Goal: Task Accomplishment & Management: Manage account settings

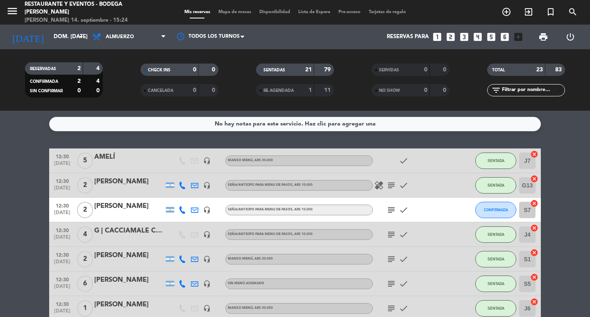
click at [106, 159] on div "AMELÍ" at bounding box center [129, 157] width 70 height 11
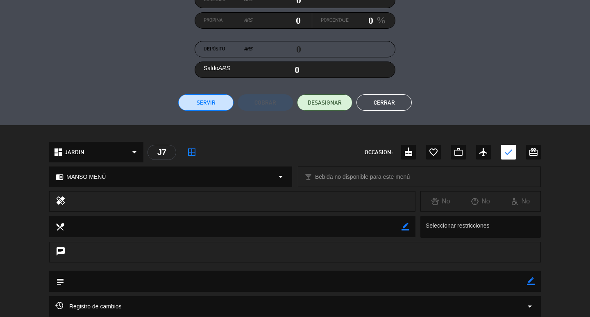
scroll to position [164, 0]
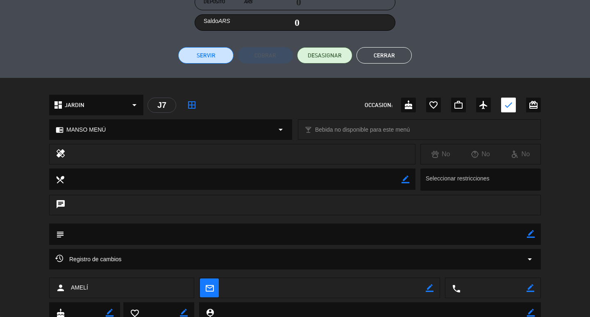
click at [529, 234] on icon "border_color" at bounding box center [531, 234] width 8 height 8
click at [470, 232] on textarea at bounding box center [295, 233] width 462 height 21
type textarea "EZE MESA 2"
click at [530, 235] on icon at bounding box center [531, 234] width 8 height 8
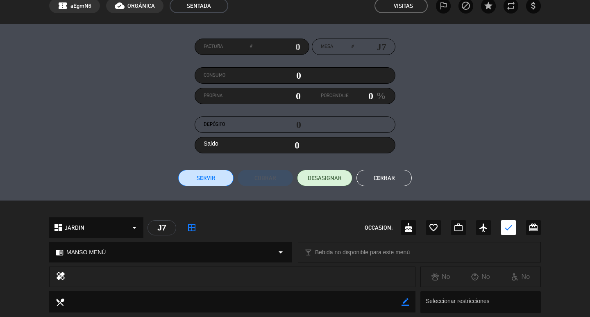
scroll to position [41, 0]
click at [401, 183] on button "Cerrar" at bounding box center [383, 178] width 55 height 16
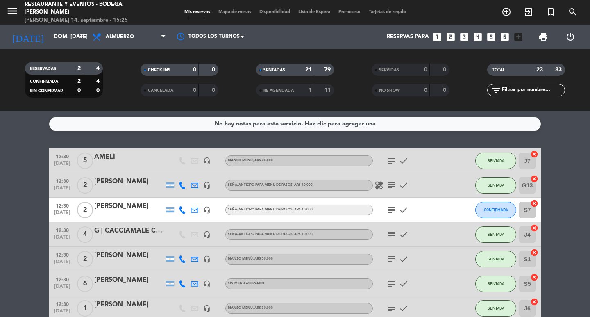
click at [387, 186] on icon "subject" at bounding box center [391, 185] width 10 height 10
click at [392, 232] on icon "subject" at bounding box center [391, 234] width 10 height 10
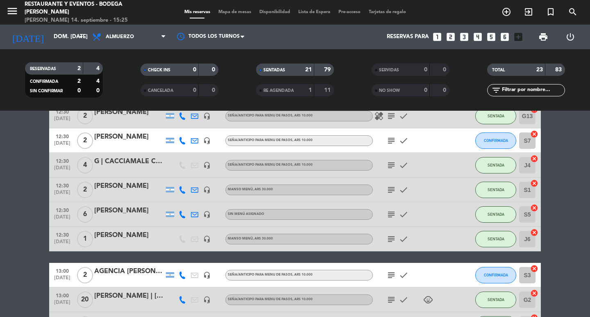
scroll to position [82, 0]
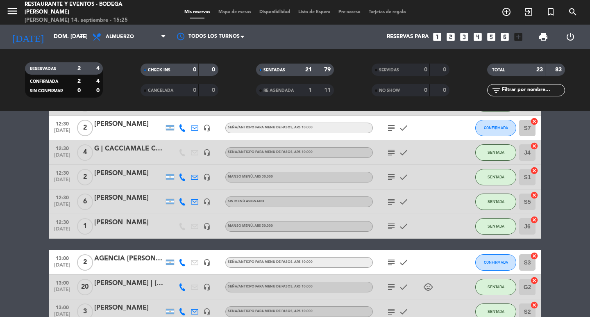
click at [392, 175] on icon "subject" at bounding box center [391, 177] width 10 height 10
click at [395, 203] on icon "subject" at bounding box center [391, 202] width 10 height 10
click at [384, 201] on div "subject check" at bounding box center [410, 201] width 74 height 24
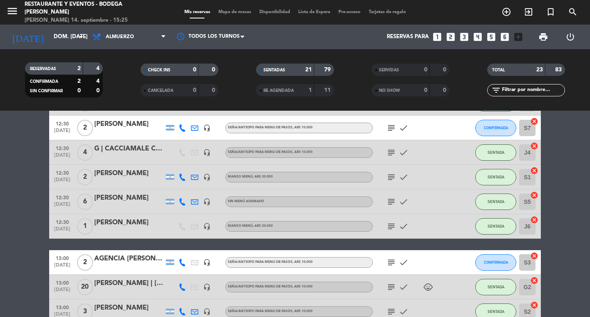
click at [384, 201] on div "subject check" at bounding box center [410, 201] width 74 height 24
click at [386, 201] on icon "subject" at bounding box center [391, 202] width 10 height 10
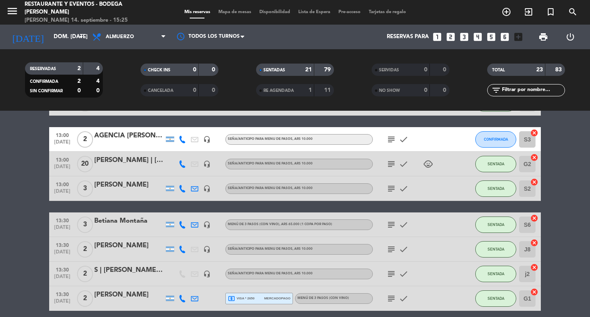
scroll to position [246, 0]
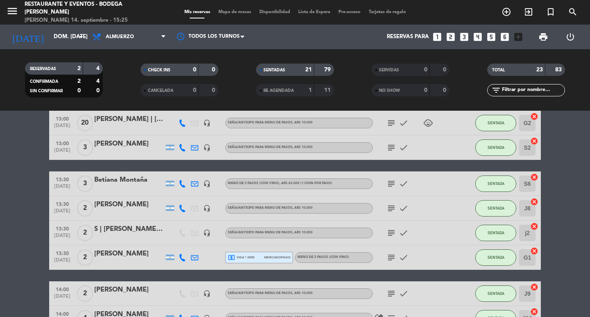
click at [391, 254] on icon "subject" at bounding box center [391, 257] width 10 height 10
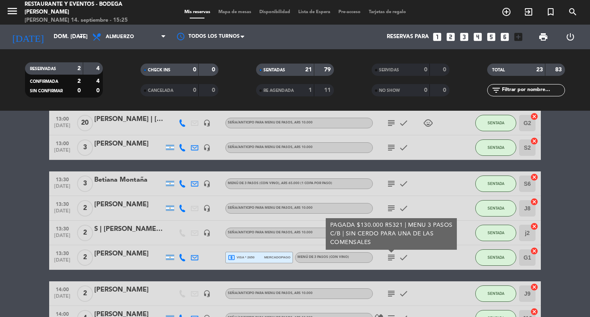
click at [121, 251] on div "[PERSON_NAME]" at bounding box center [129, 253] width 70 height 11
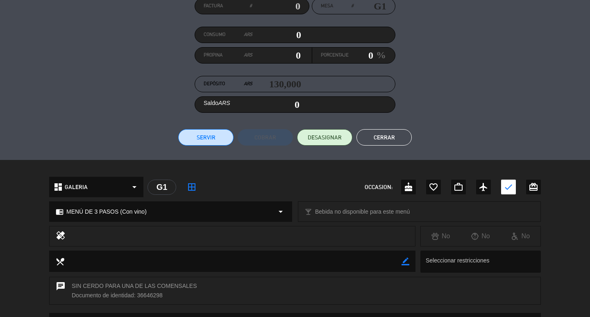
scroll to position [202, 0]
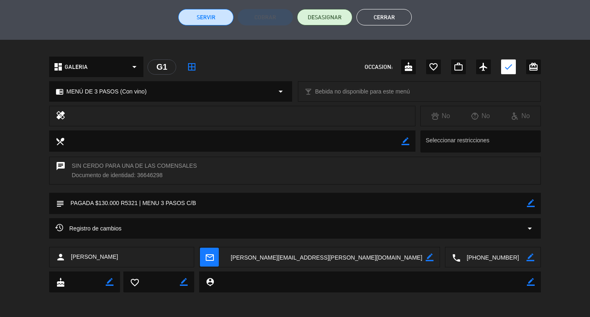
click at [530, 202] on icon "border_color" at bounding box center [531, 203] width 8 height 8
click at [497, 201] on textarea at bounding box center [295, 203] width 462 height 21
type textarea "PAGADA $130.000 R5321 | MENU 3 PASOS C/B EZE MESA 6"
click at [531, 203] on icon at bounding box center [531, 203] width 8 height 8
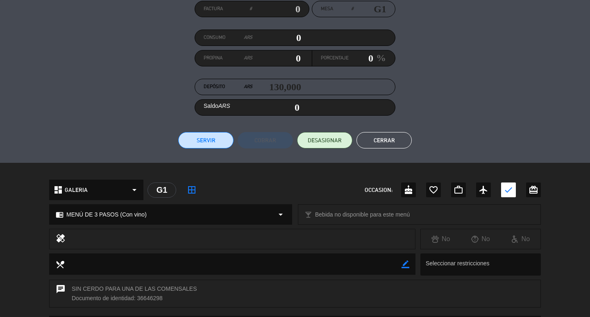
click at [388, 139] on button "Cerrar" at bounding box center [383, 140] width 55 height 16
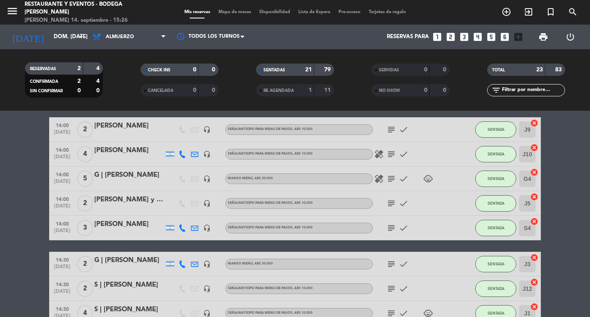
scroll to position [451, 0]
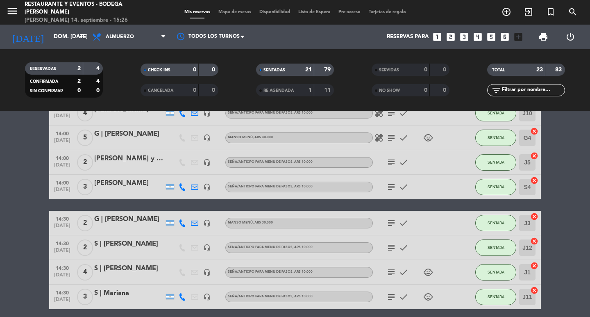
click at [388, 161] on icon "subject" at bounding box center [391, 162] width 10 height 10
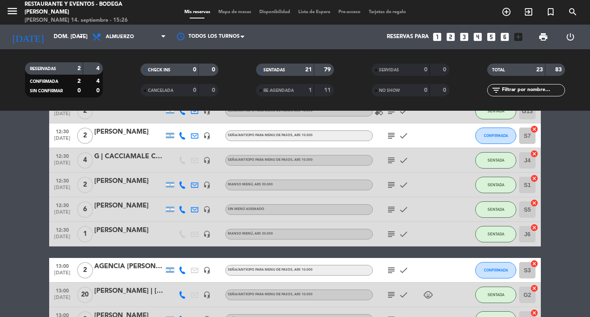
scroll to position [0, 0]
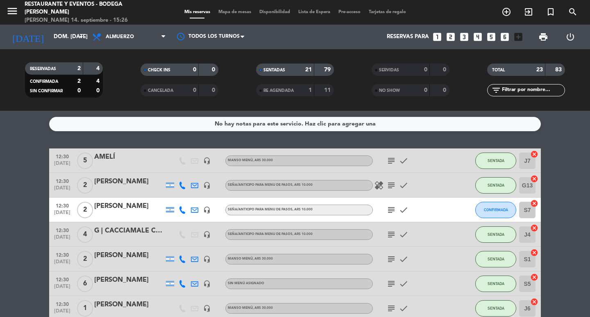
click at [394, 186] on icon "subject" at bounding box center [391, 185] width 10 height 10
click at [420, 209] on div "subject check" at bounding box center [410, 209] width 74 height 24
click at [396, 212] on icon "subject" at bounding box center [391, 210] width 10 height 10
click at [393, 211] on icon "subject" at bounding box center [391, 210] width 10 height 10
click at [393, 209] on icon "subject" at bounding box center [391, 210] width 10 height 10
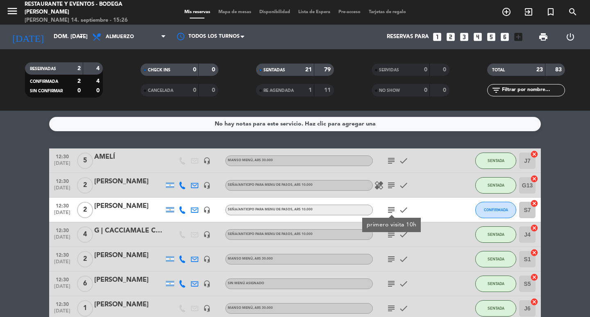
click at [393, 209] on icon "subject" at bounding box center [391, 210] width 10 height 10
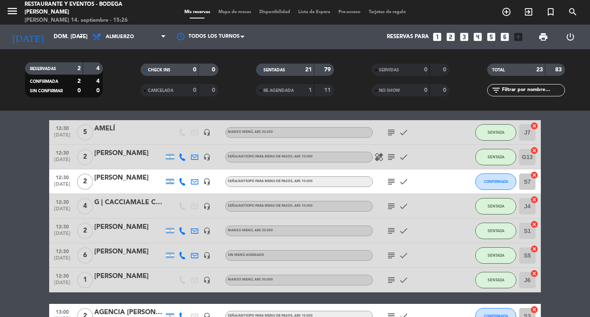
scroll to position [41, 0]
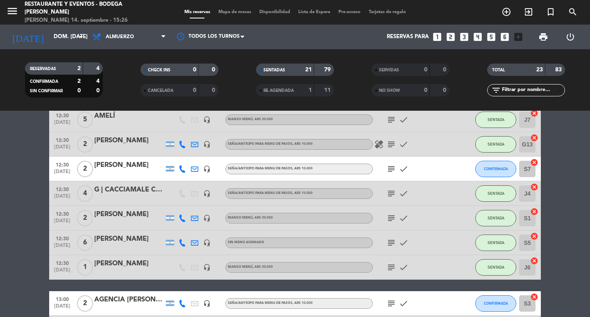
click at [396, 217] on icon "subject" at bounding box center [391, 218] width 10 height 10
click at [389, 244] on icon "subject" at bounding box center [391, 243] width 10 height 10
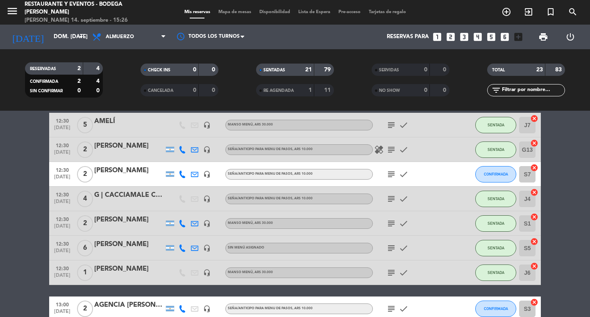
scroll to position [82, 0]
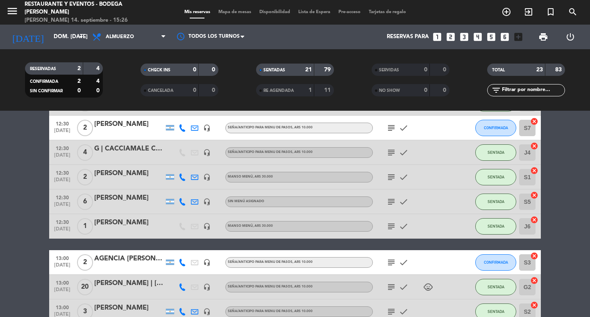
click at [388, 201] on icon "subject" at bounding box center [391, 202] width 10 height 10
click at [97, 204] on div at bounding box center [129, 207] width 70 height 7
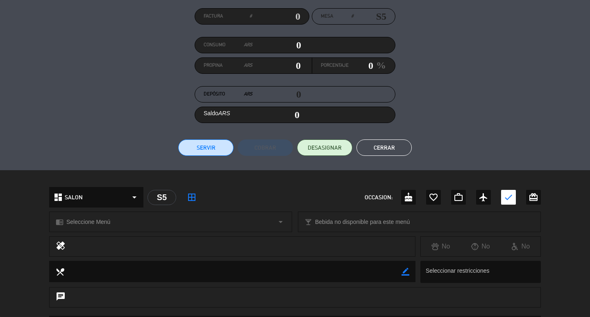
scroll to position [219, 0]
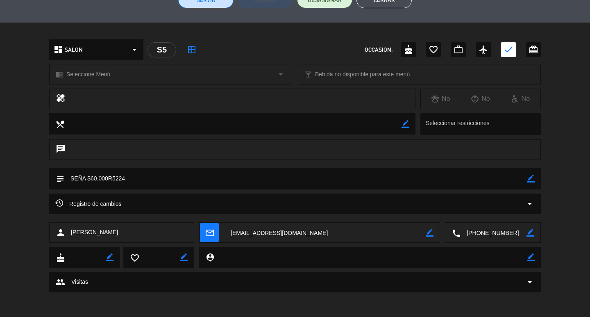
click at [532, 180] on icon "border_color" at bounding box center [531, 178] width 8 height 8
click at [487, 181] on textarea at bounding box center [295, 178] width 462 height 21
type textarea "SEÑA $60.000R5224 EZE MESA 1"
click at [533, 178] on icon at bounding box center [531, 178] width 8 height 8
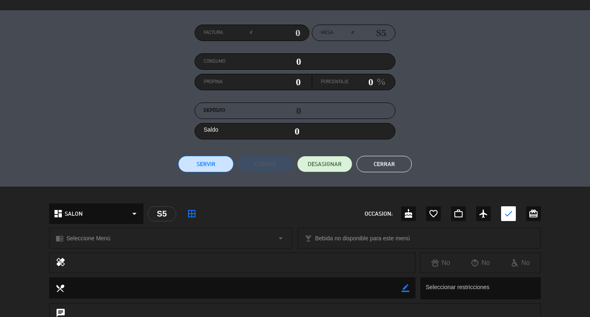
click at [384, 158] on button "Cerrar" at bounding box center [383, 164] width 55 height 16
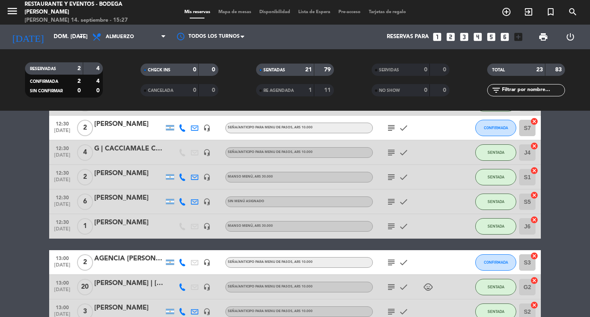
click at [387, 177] on icon "subject" at bounding box center [391, 177] width 10 height 10
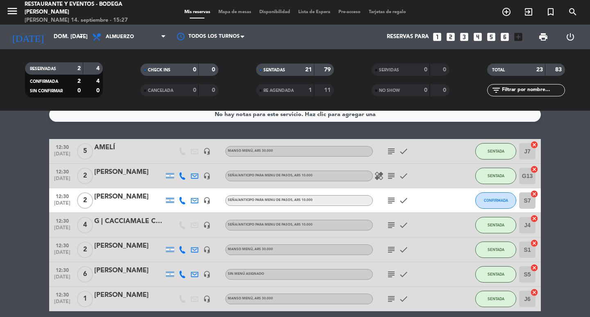
scroll to position [0, 0]
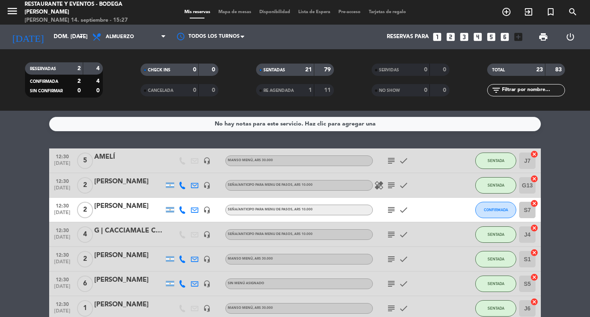
click at [392, 211] on icon "subject" at bounding box center [391, 210] width 10 height 10
click at [389, 186] on icon "subject" at bounding box center [391, 185] width 10 height 10
click at [391, 186] on icon "subject" at bounding box center [391, 185] width 10 height 10
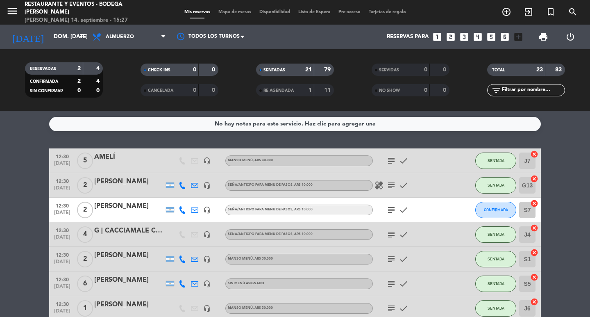
click at [392, 258] on icon "subject" at bounding box center [391, 259] width 10 height 10
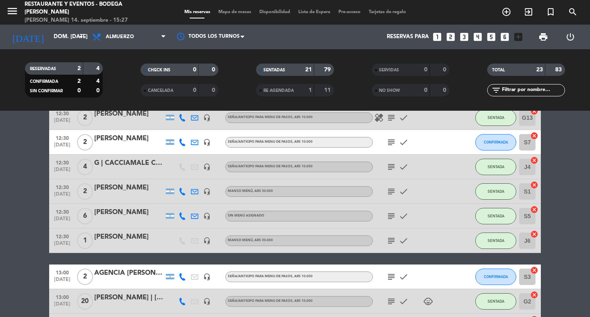
scroll to position [82, 0]
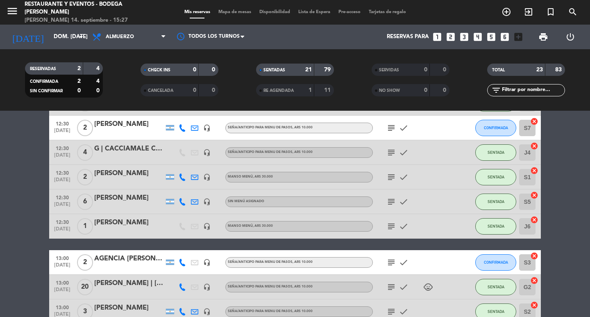
click at [392, 226] on icon "subject" at bounding box center [391, 226] width 10 height 10
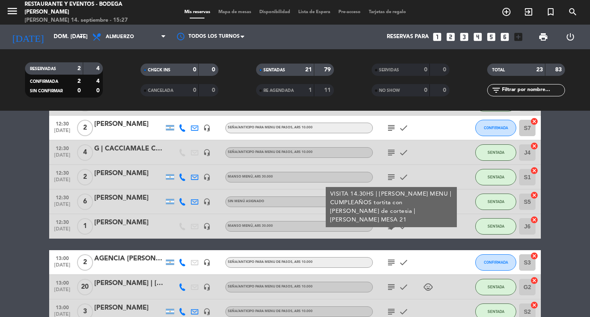
click at [392, 226] on icon "subject" at bounding box center [391, 226] width 10 height 10
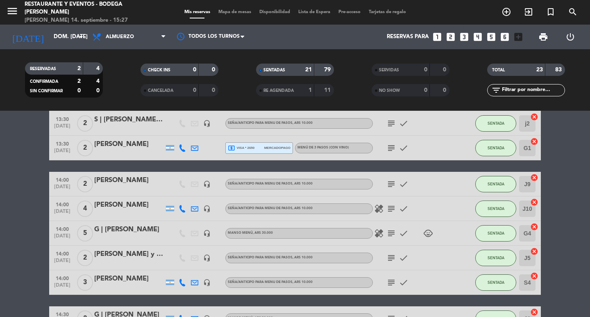
scroll to position [369, 0]
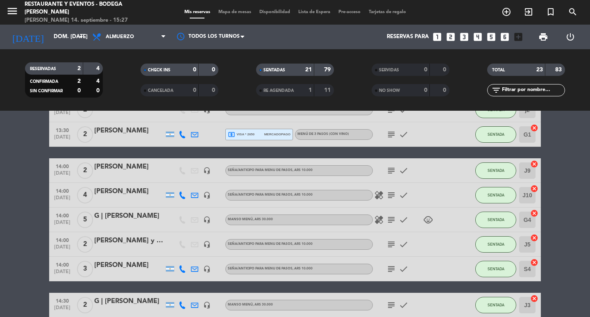
click at [387, 168] on icon "subject" at bounding box center [391, 170] width 10 height 10
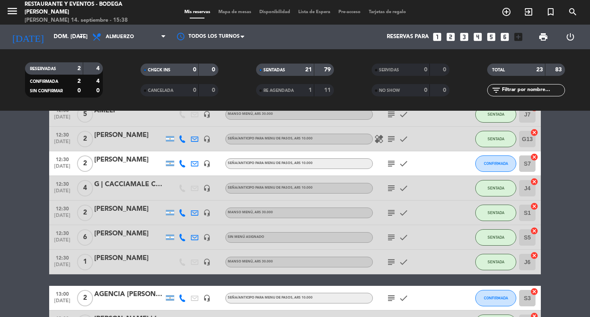
scroll to position [0, 0]
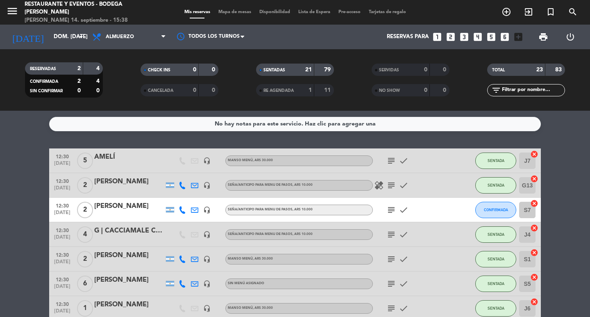
click at [391, 188] on icon "subject" at bounding box center [391, 185] width 10 height 10
click at [378, 183] on icon "healing" at bounding box center [379, 185] width 10 height 10
click at [121, 181] on div "[PERSON_NAME]" at bounding box center [129, 181] width 70 height 11
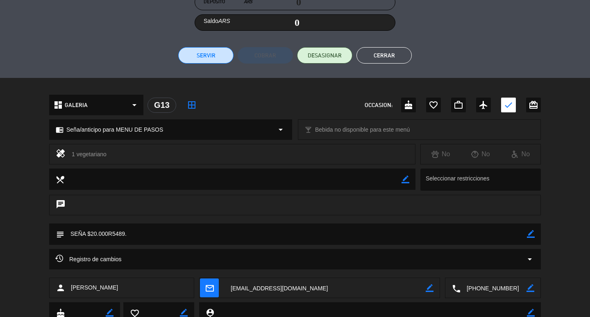
scroll to position [195, 0]
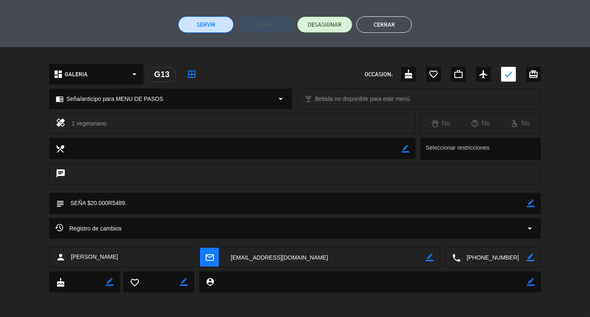
click at [531, 204] on icon "border_color" at bounding box center [531, 203] width 8 height 8
click at [508, 204] on textarea at bounding box center [295, 203] width 462 height 21
type textarea "SEÑA $20.000R5489. EZE MESA 8"
click at [527, 201] on icon at bounding box center [531, 203] width 8 height 8
